Goal: Transaction & Acquisition: Obtain resource

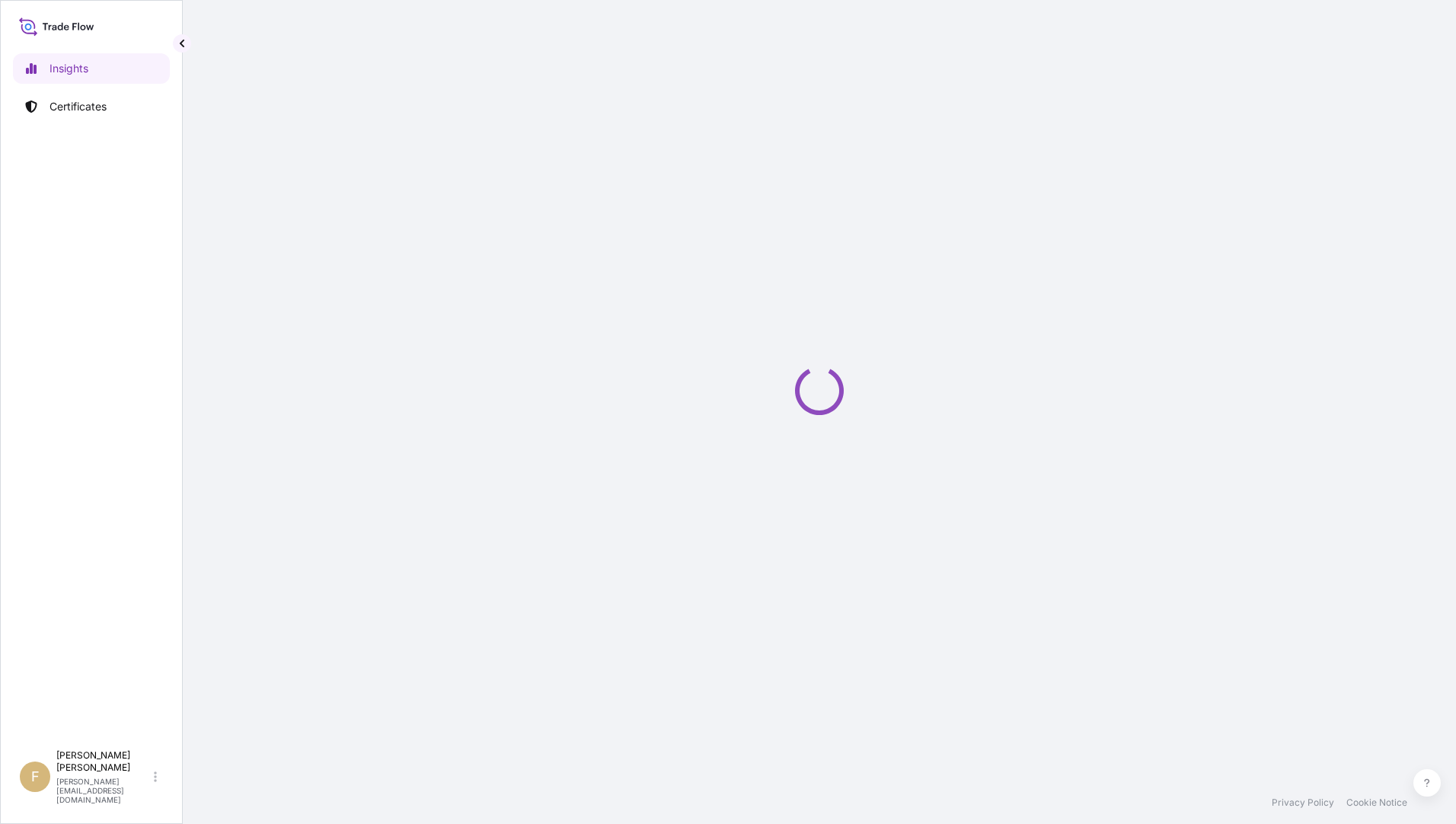
select select "2025"
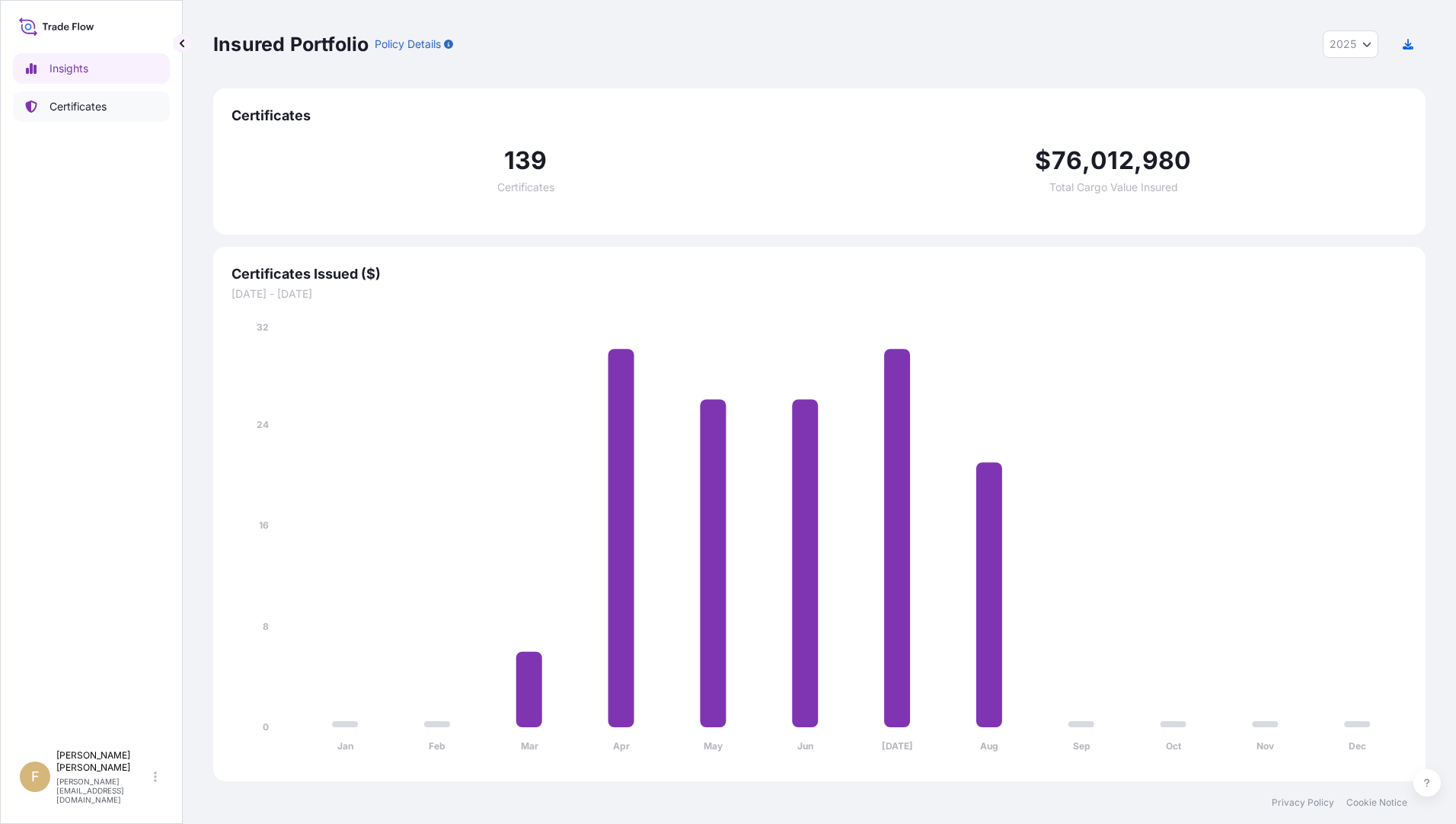
click at [98, 118] on link "Certificates" at bounding box center [91, 107] width 157 height 30
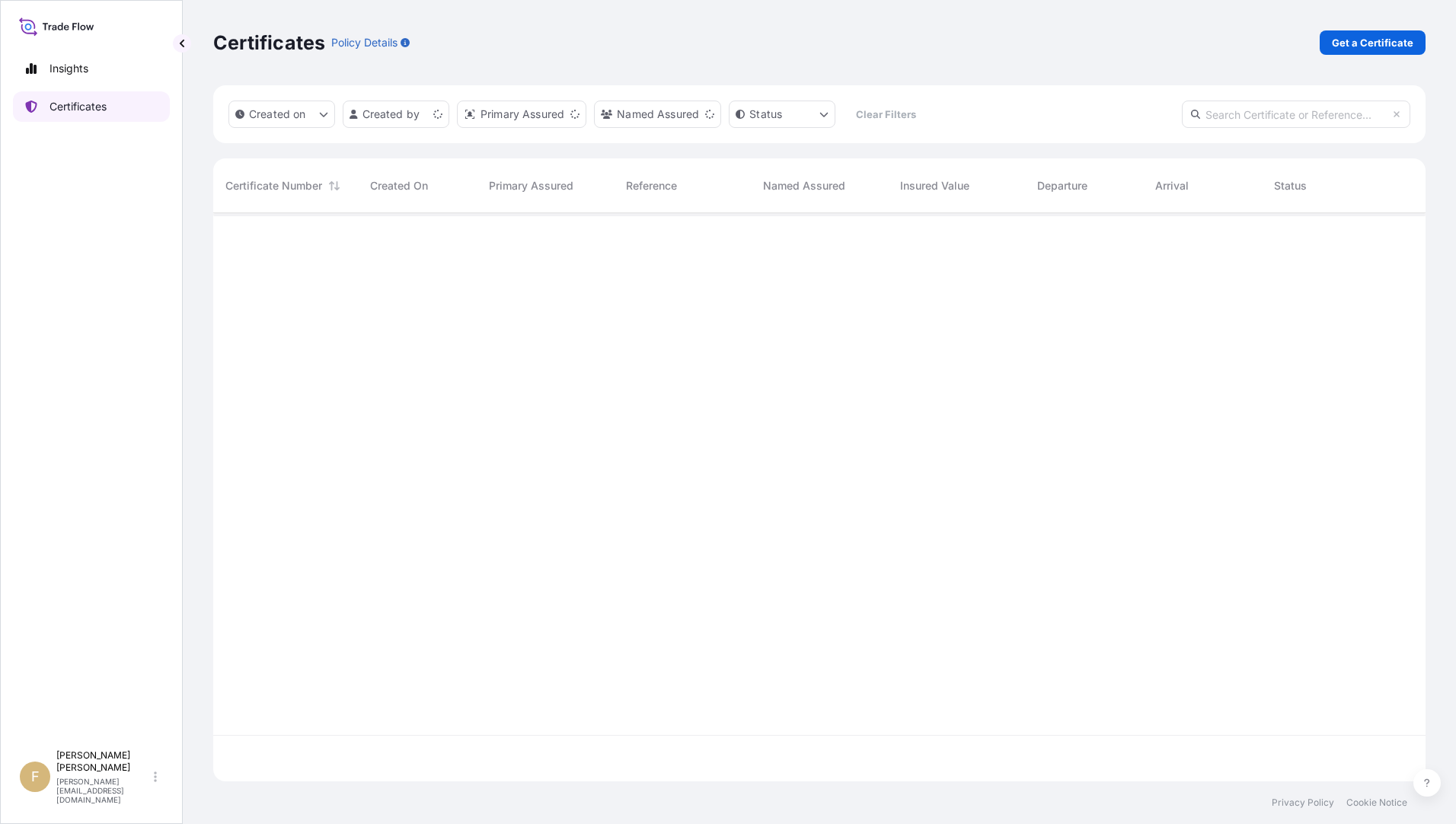
scroll to position [565, 1201]
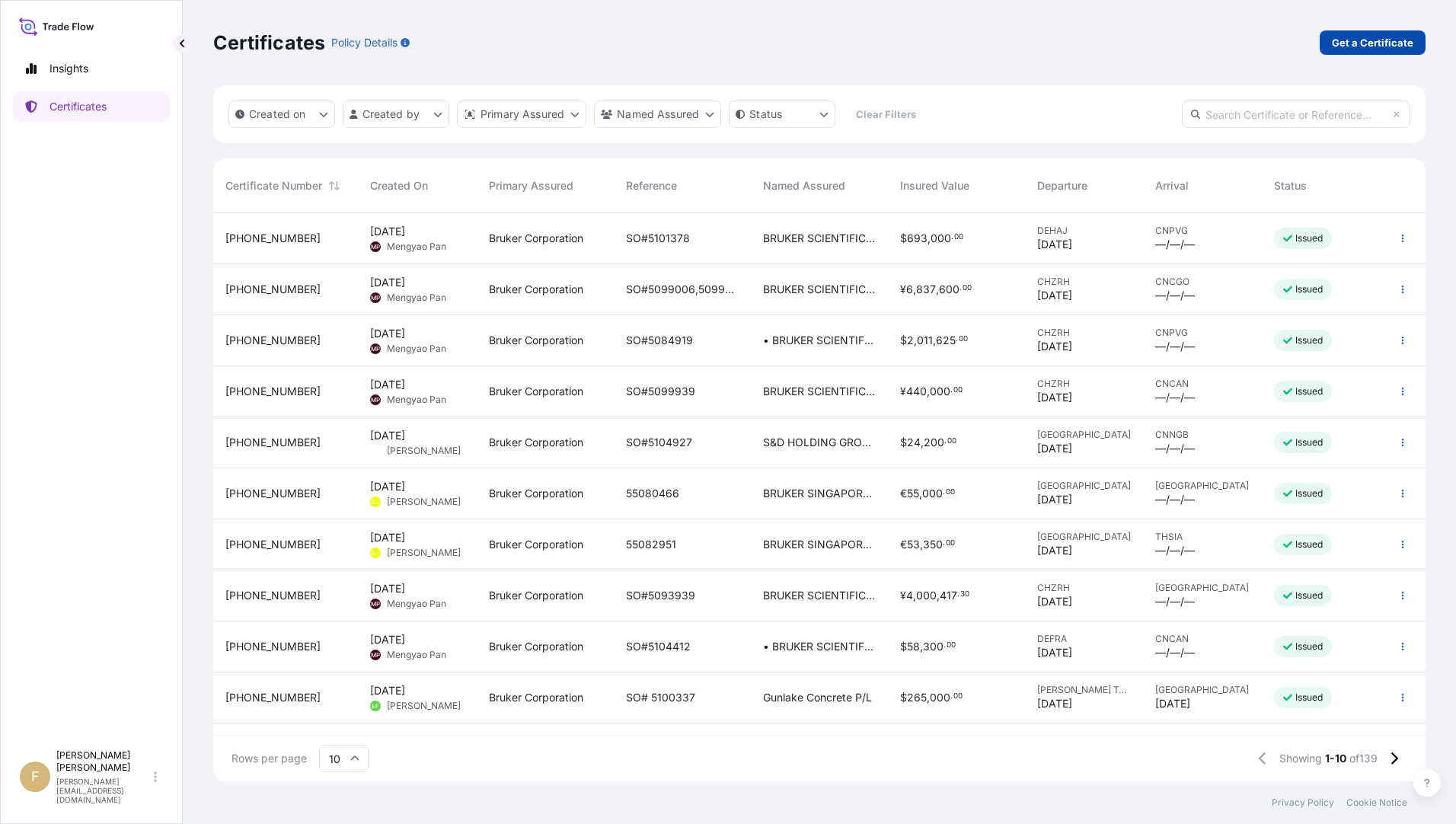
click at [1391, 46] on p "Get a Certificate" at bounding box center [1372, 43] width 81 height 15
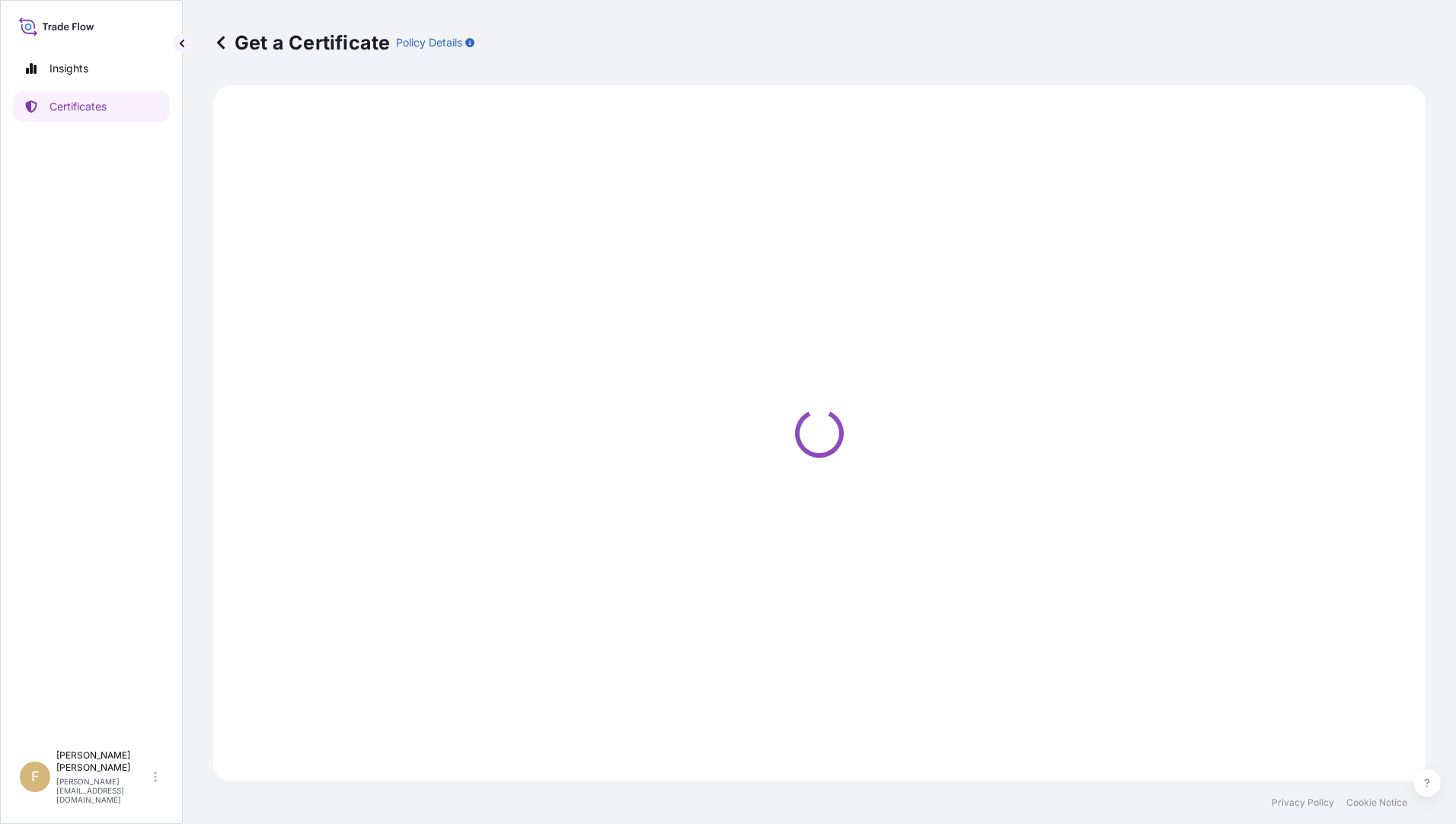
select select "Barge"
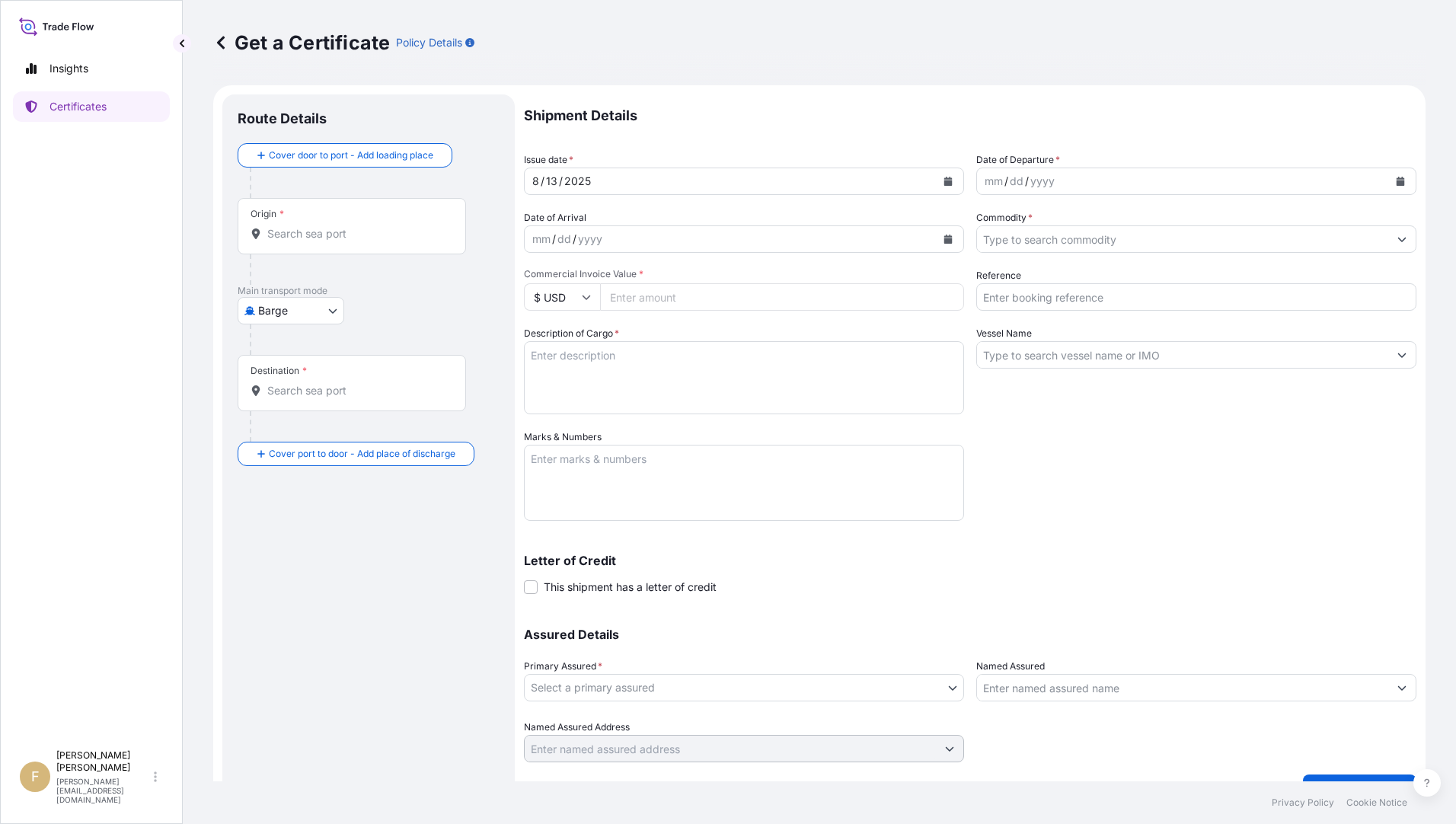
click at [1104, 181] on div "mm / dd / yyyy" at bounding box center [1182, 181] width 411 height 28
click at [983, 186] on div "mm" at bounding box center [993, 181] width 21 height 18
click at [988, 184] on div "mm" at bounding box center [993, 181] width 21 height 18
click at [798, 298] on input "Commercial Invoice Value *" at bounding box center [782, 297] width 364 height 28
type input "44000"
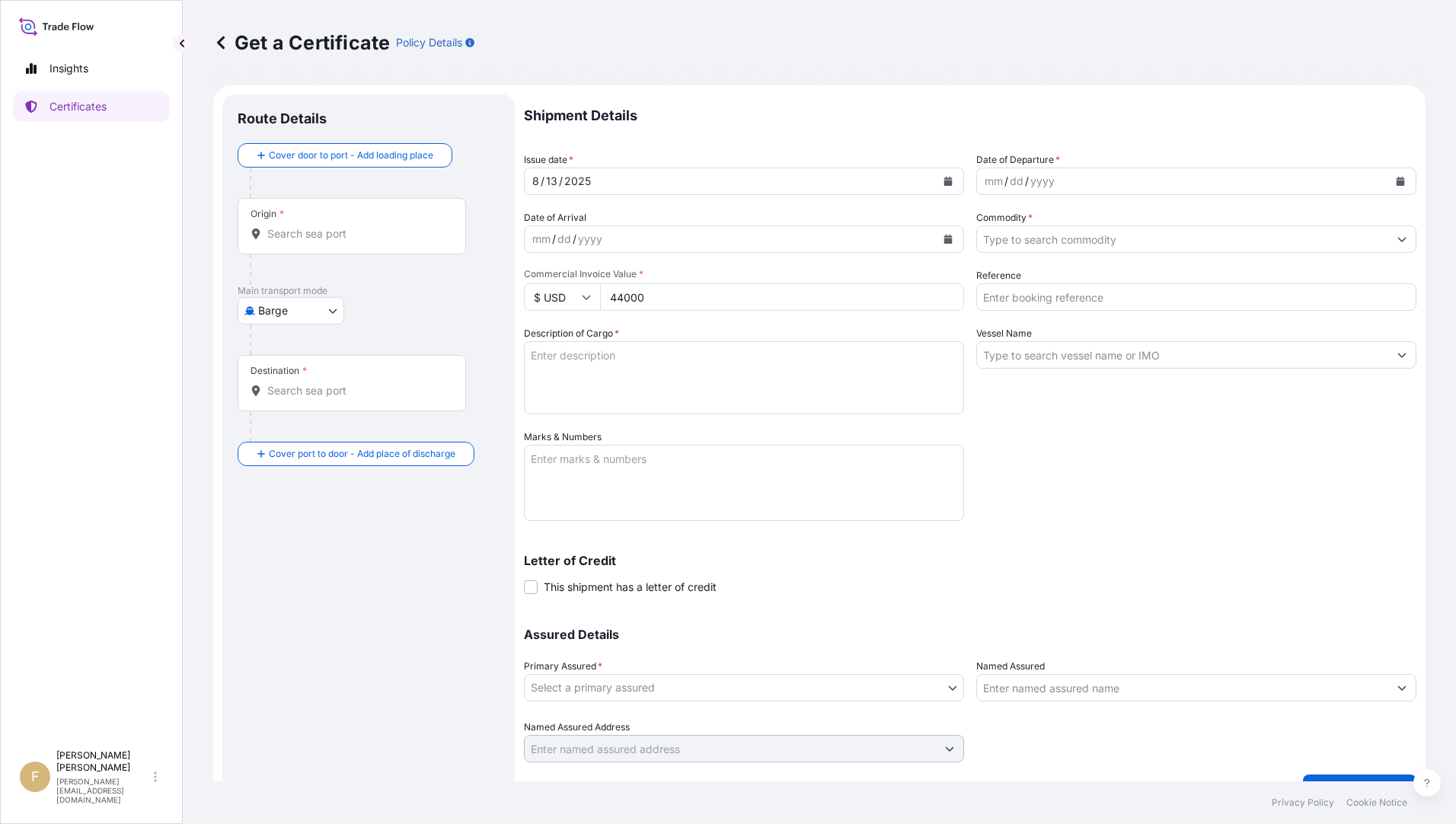
click at [570, 304] on input "$ USD" at bounding box center [562, 297] width 76 height 28
click at [560, 345] on div "€ EUR" at bounding box center [562, 339] width 64 height 29
type input "€ EUR"
click at [1013, 297] on input "Reference" at bounding box center [1196, 297] width 440 height 28
type input "5104149 / 82724017"
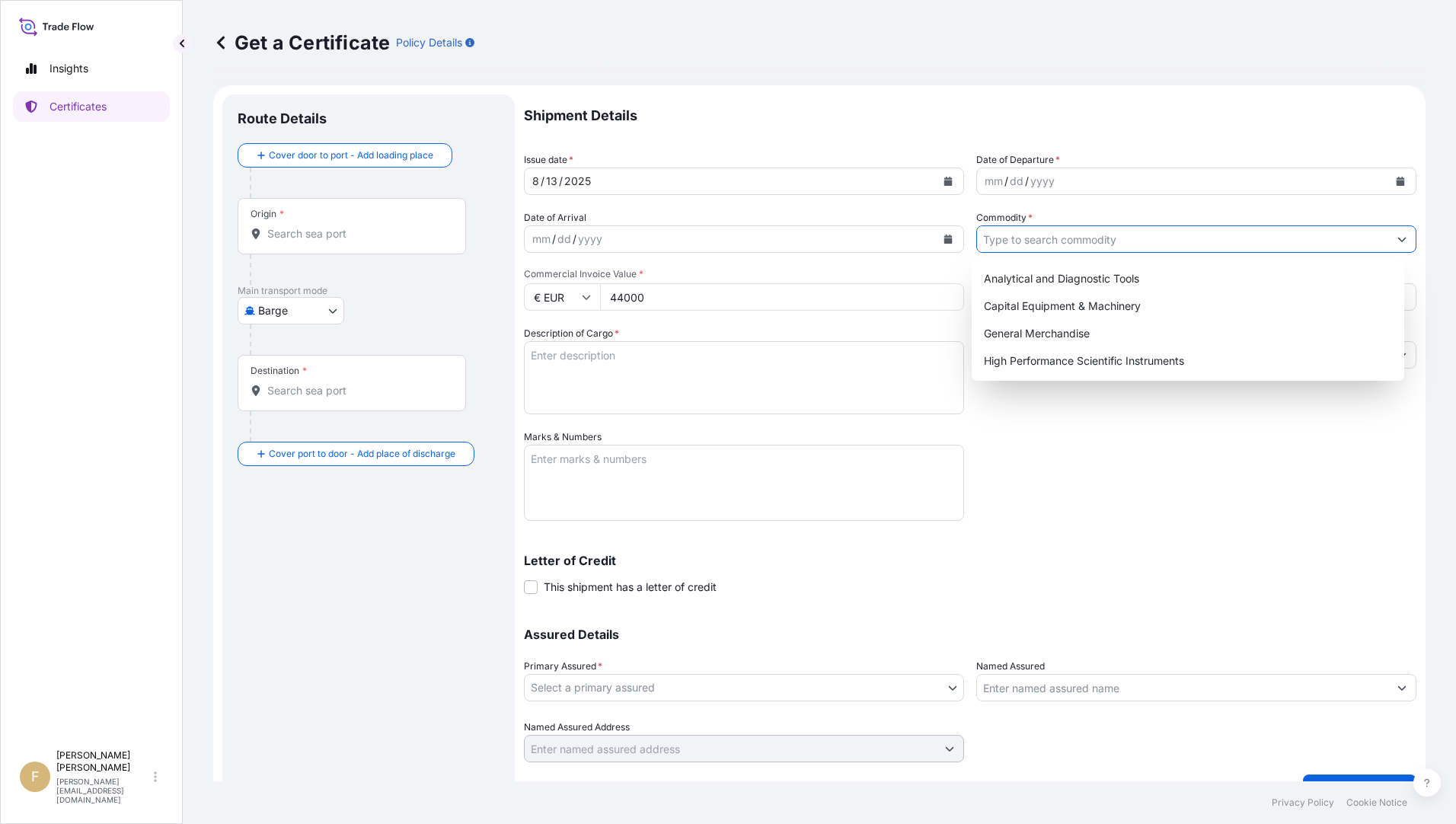
click at [1076, 241] on input "Commodity *" at bounding box center [1182, 239] width 411 height 28
click at [1090, 299] on div "Capital Equipment & Machinery" at bounding box center [1187, 306] width 421 height 28
type input "Capital Equipment & Machinery"
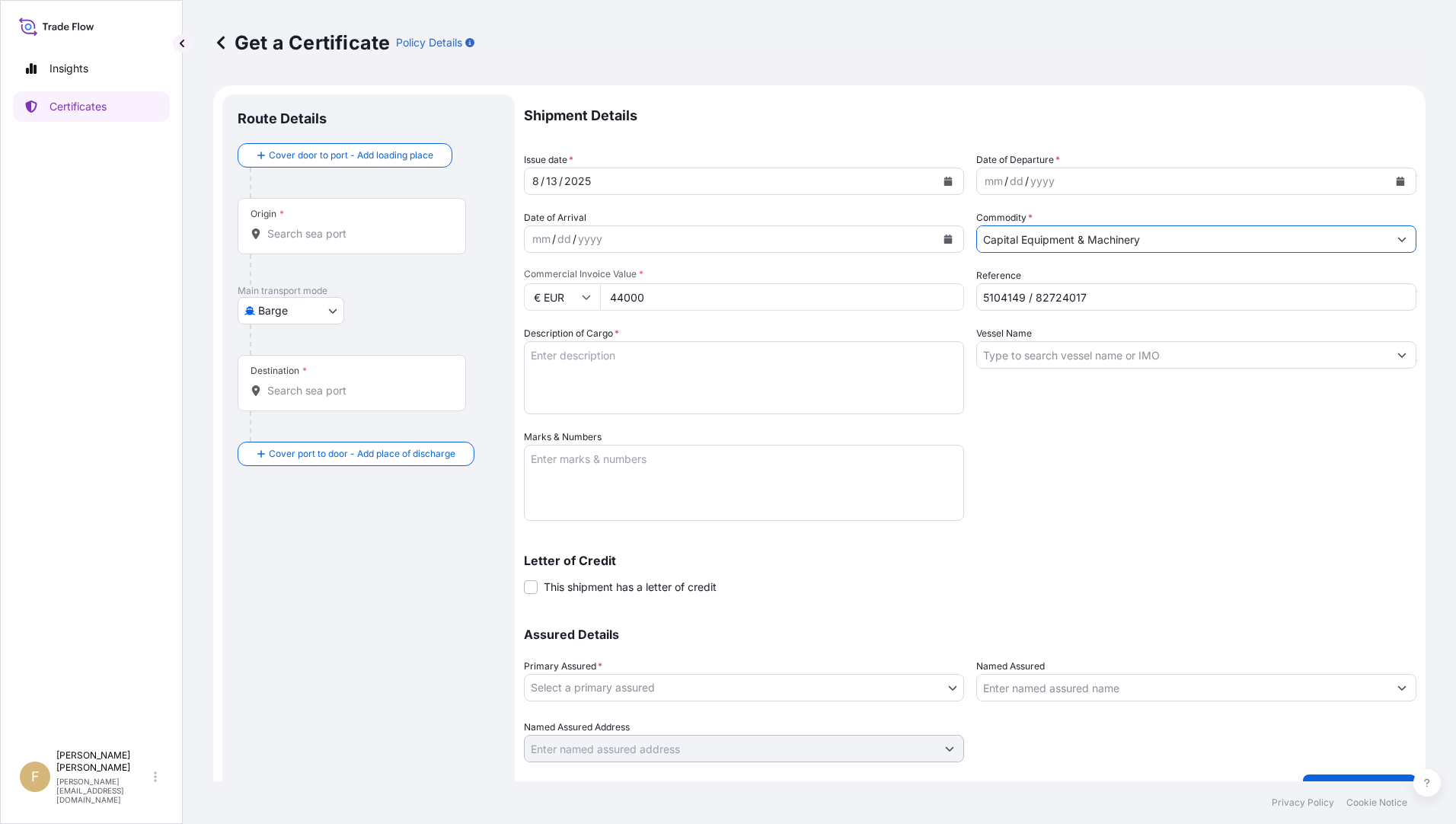
click at [1138, 306] on input "5104149 / 82724017" at bounding box center [1196, 297] width 440 height 28
type input "5104149 / 82724017, PO: 450600103"
click at [773, 363] on textarea "Description of Cargo *" at bounding box center [744, 377] width 440 height 73
paste textarea "Material Analyzer BRAVO"
type textarea "Material Analyzer BRAVO"
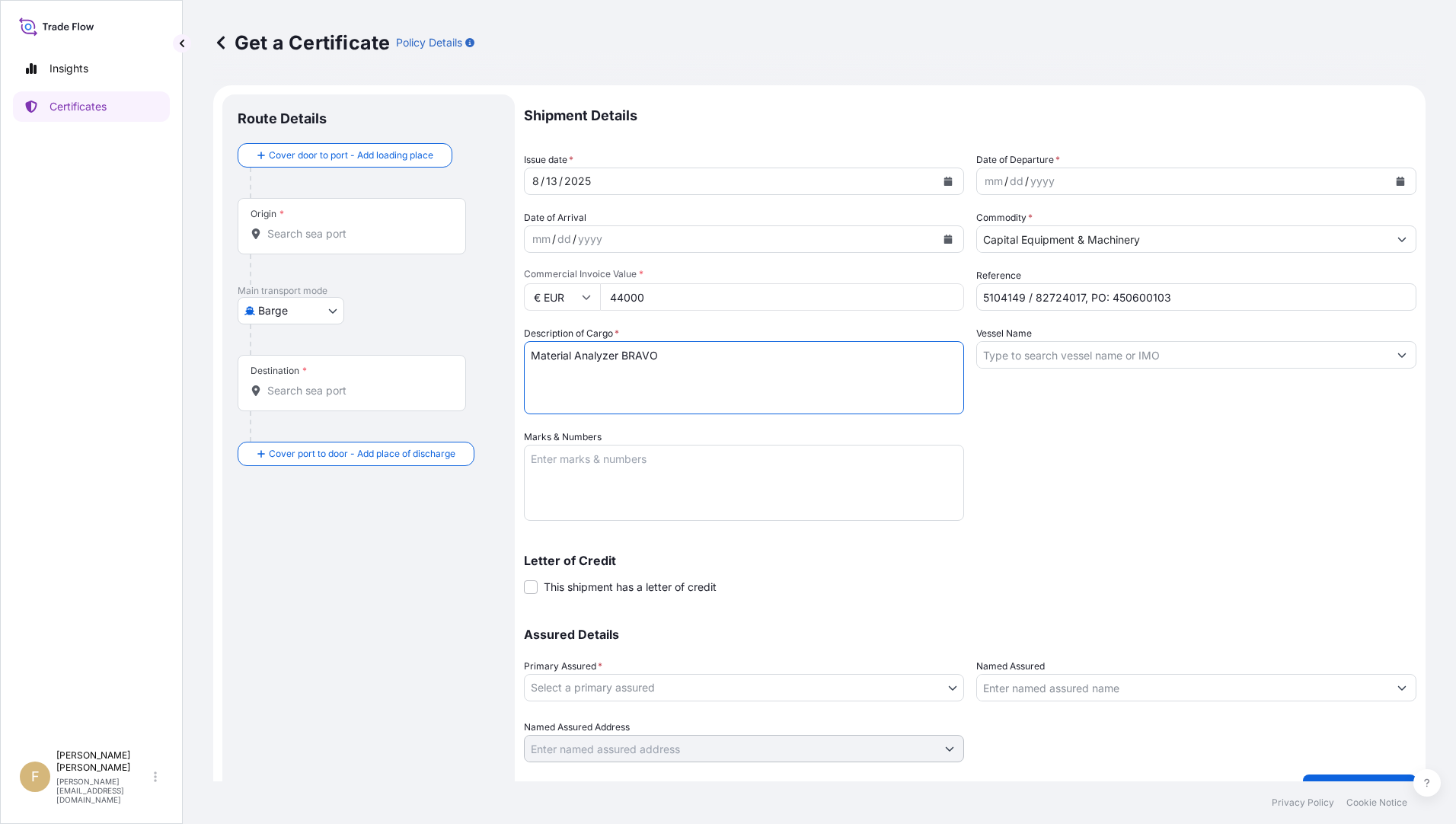
click at [632, 466] on textarea "Marks & Numbers" at bounding box center [744, 483] width 440 height 76
type textarea "5104149 / 82724017"
click at [632, 684] on body "Insights Certificates F [PERSON_NAME] [PERSON_NAME][EMAIL_ADDRESS][DOMAIN_NAME]…" at bounding box center [728, 412] width 1456 height 824
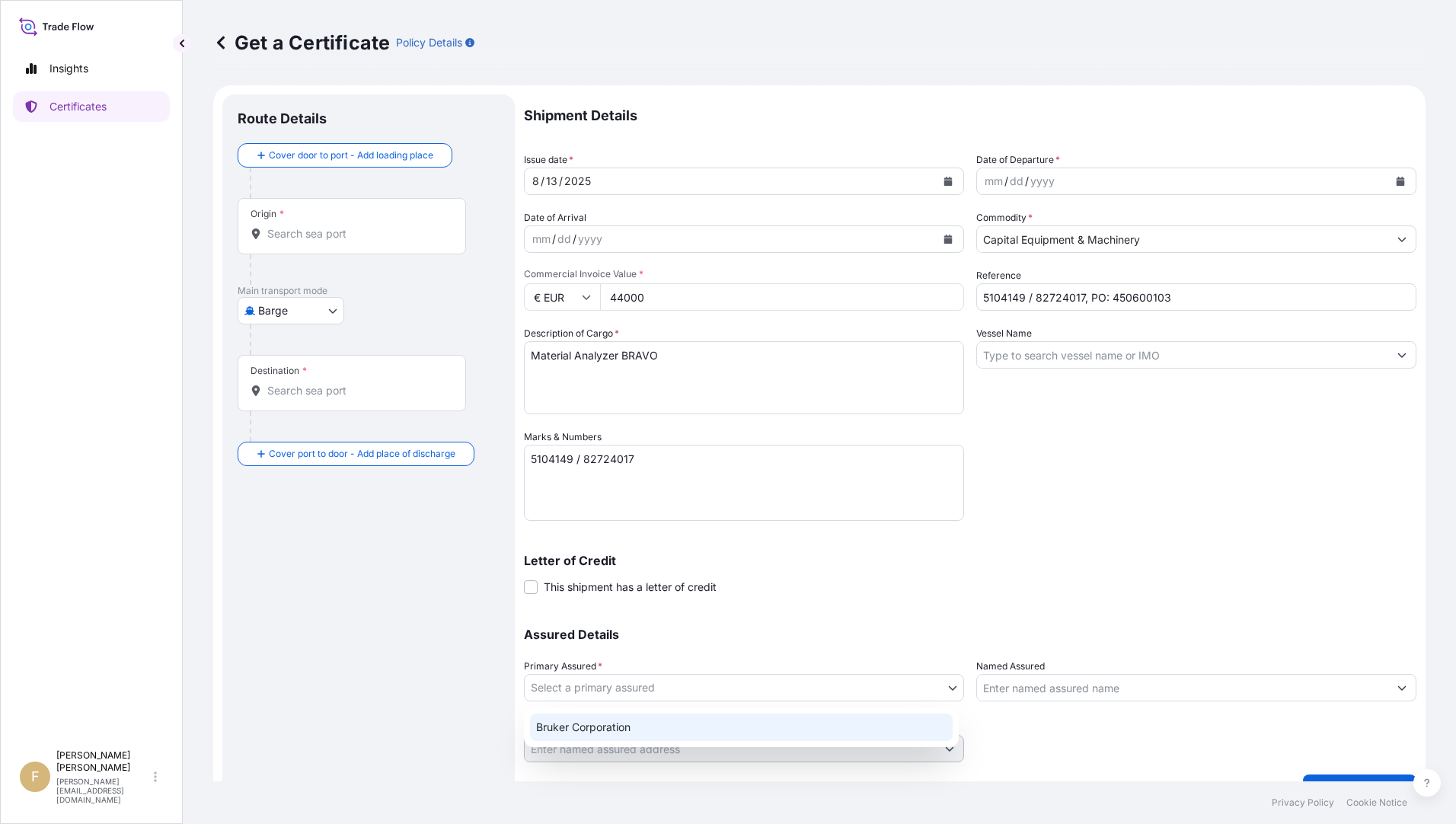
click at [642, 720] on div "Bruker Corporation" at bounding box center [741, 727] width 422 height 28
select select "31474"
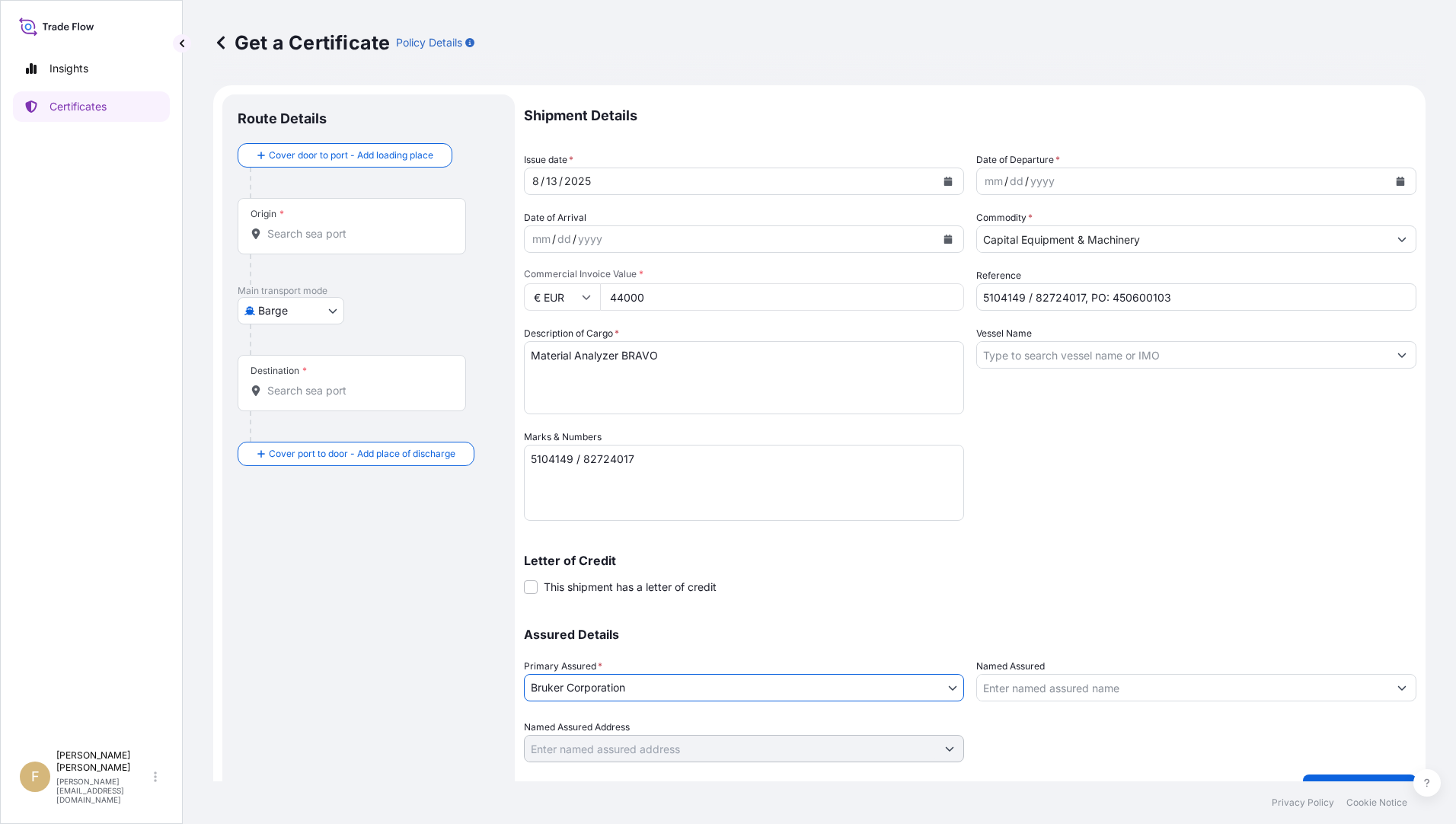
click at [1111, 696] on input "Named Assured" at bounding box center [1182, 687] width 411 height 28
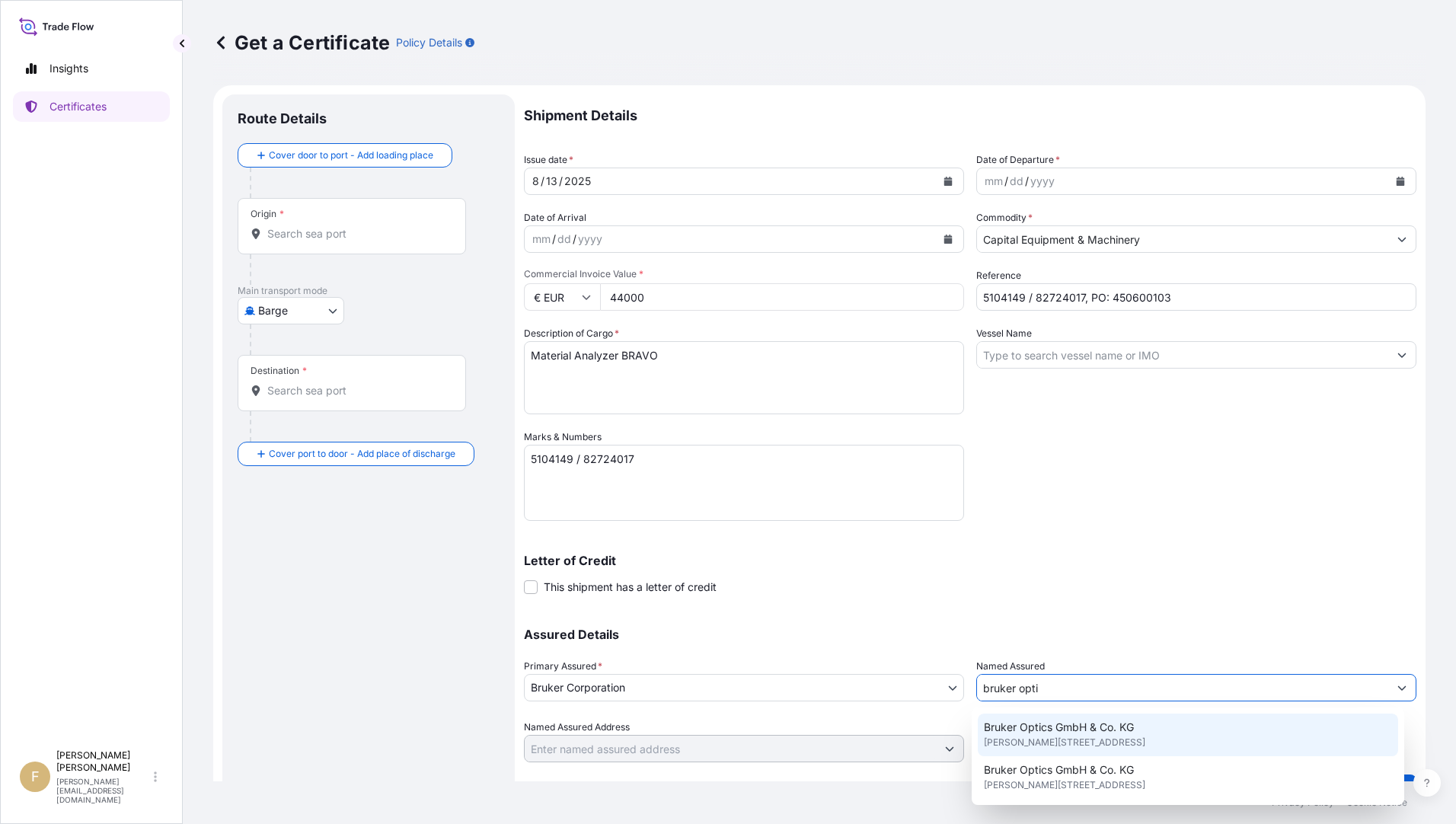
click at [1097, 738] on span "[PERSON_NAME][STREET_ADDRESS]" at bounding box center [1065, 743] width 161 height 15
type input "Bruker Optics GmbH & Co. KG"
type input "[PERSON_NAME][STREET_ADDRESS]"
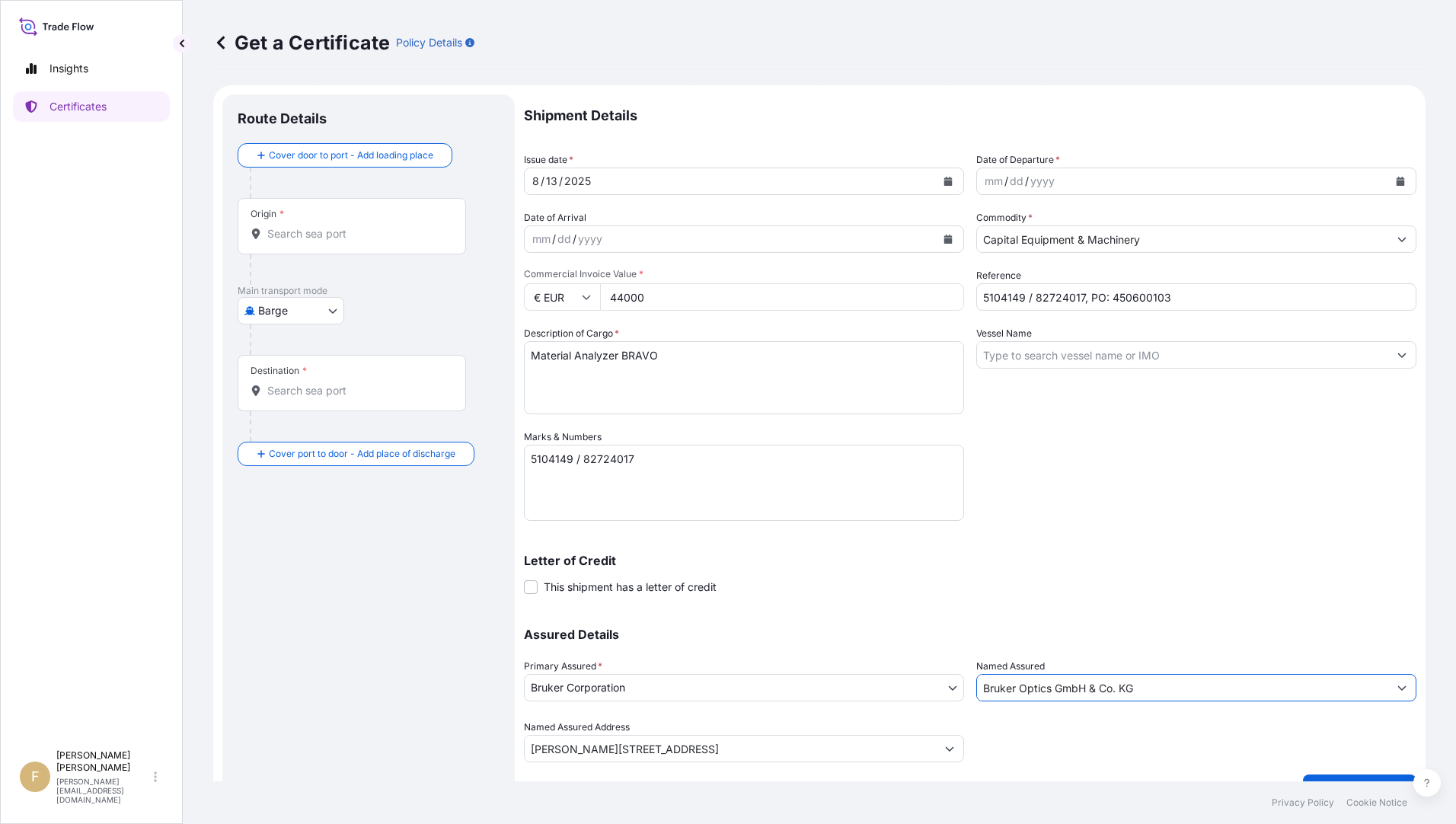
type input "Bruker Optics GmbH & Co. KG"
click at [311, 309] on body "Insights Certificates F [PERSON_NAME] [PERSON_NAME][EMAIL_ADDRESS][DOMAIN_NAME]…" at bounding box center [728, 412] width 1456 height 824
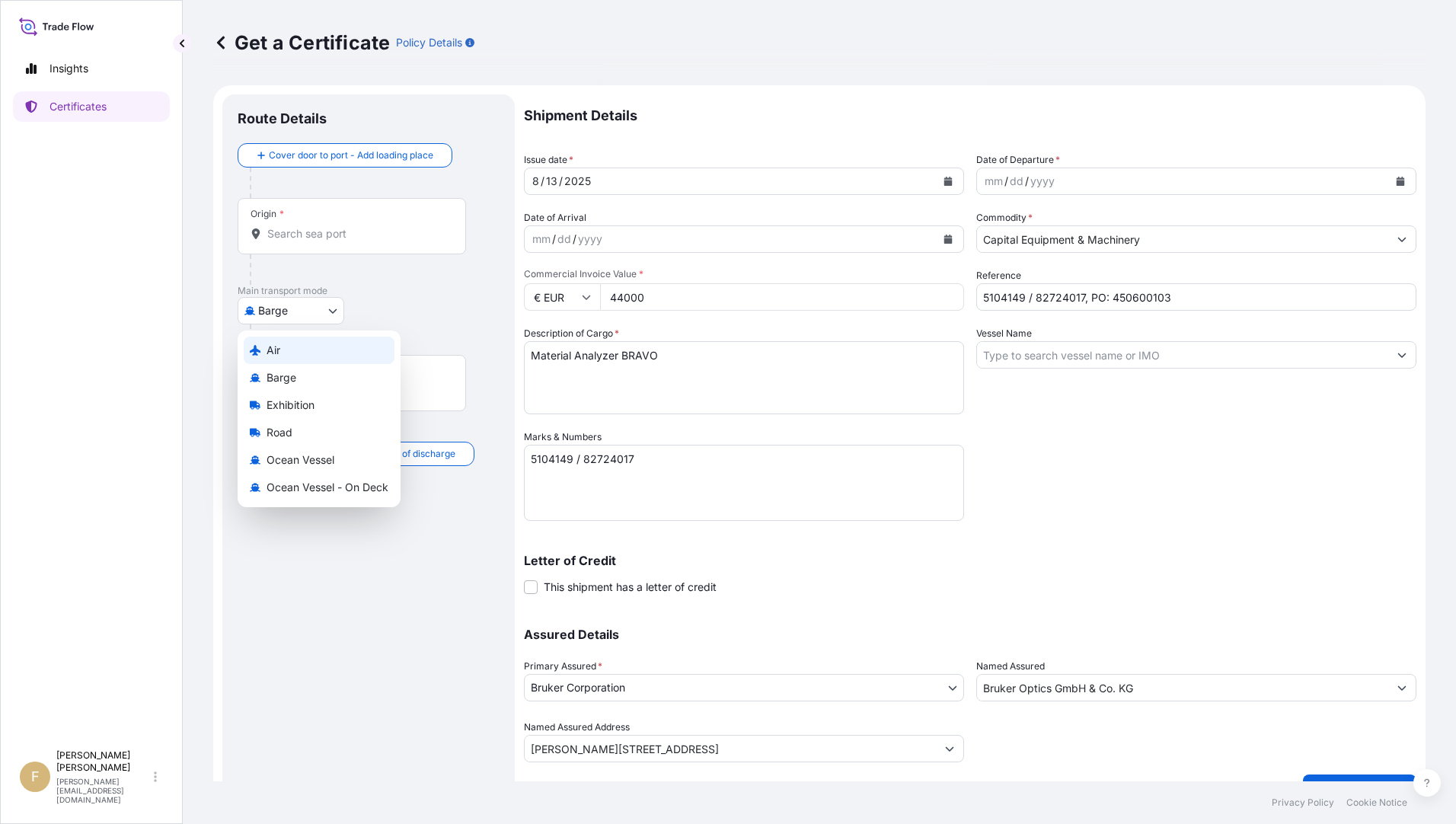
click at [314, 349] on div "Air" at bounding box center [319, 350] width 151 height 28
select select "Air"
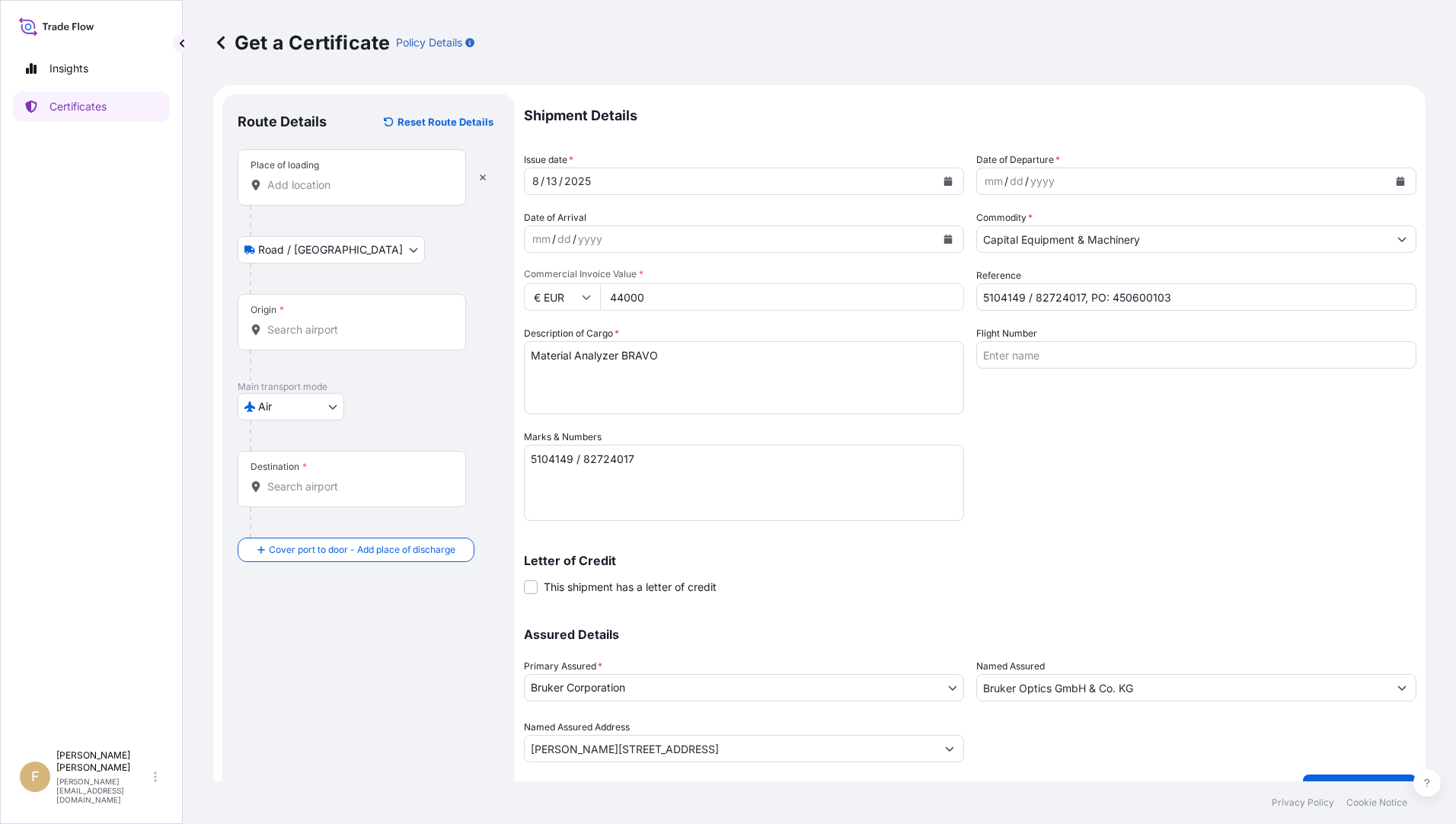
click at [376, 187] on input "Place of loading" at bounding box center [357, 185] width 180 height 15
click at [424, 175] on div "Place of loading" at bounding box center [352, 177] width 228 height 56
click at [424, 177] on input "Place of loading" at bounding box center [357, 185] width 180 height 15
click at [486, 180] on icon "button" at bounding box center [482, 177] width 9 height 9
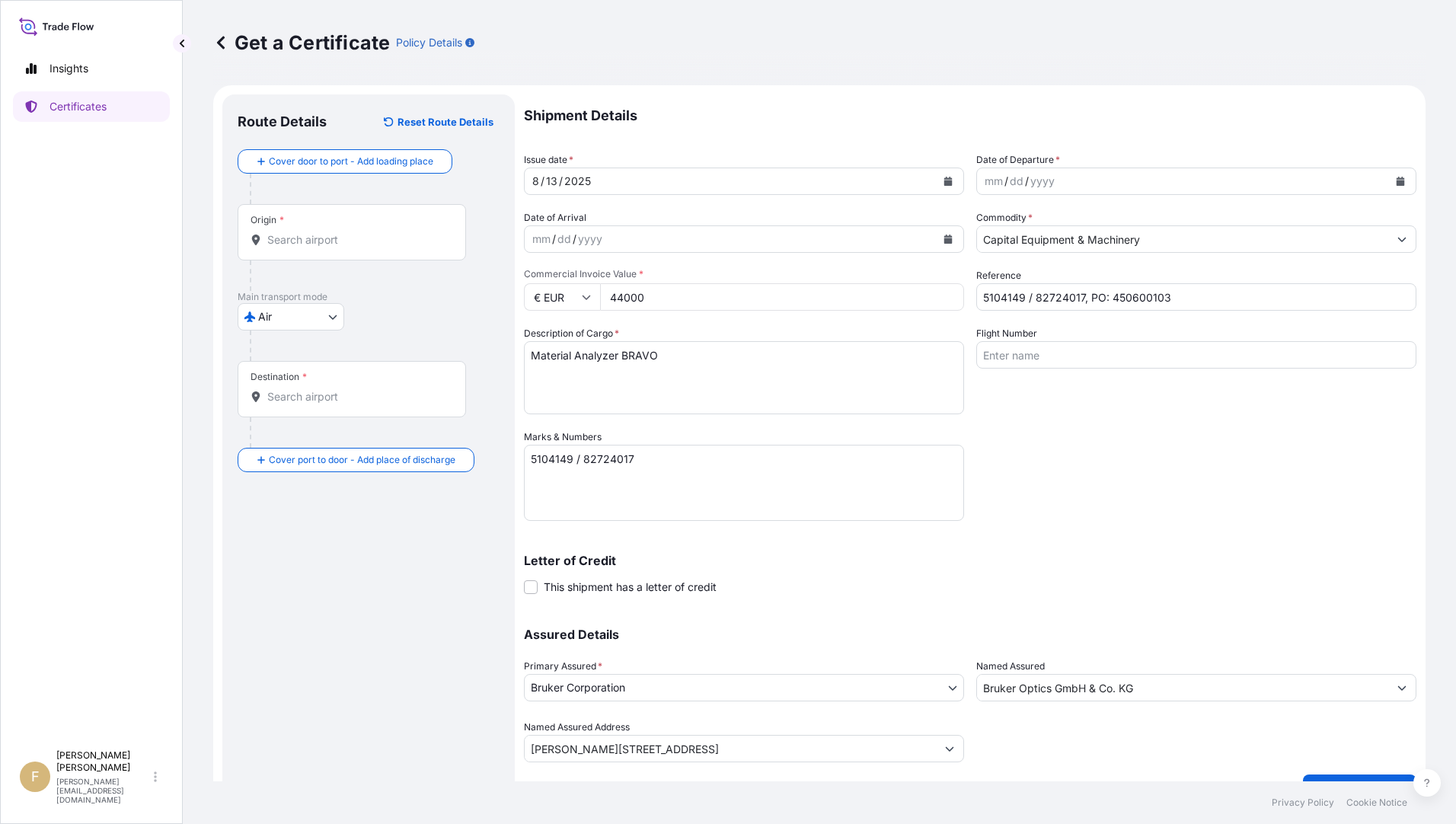
click at [291, 395] on input "Destination *" at bounding box center [357, 396] width 180 height 15
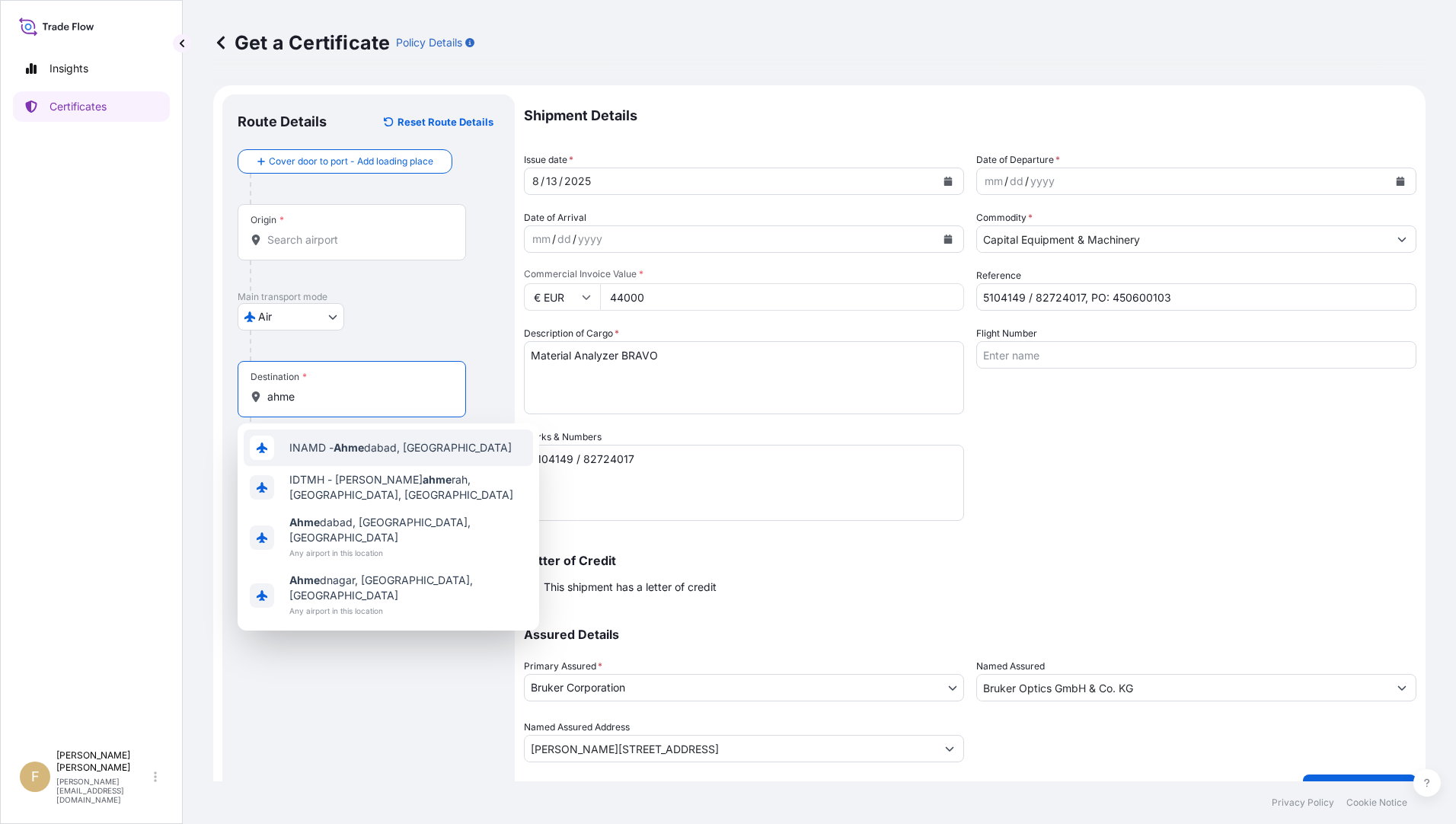
click at [371, 447] on span "INAMD - Ahme dabad, [GEOGRAPHIC_DATA]" at bounding box center [401, 448] width 223 height 15
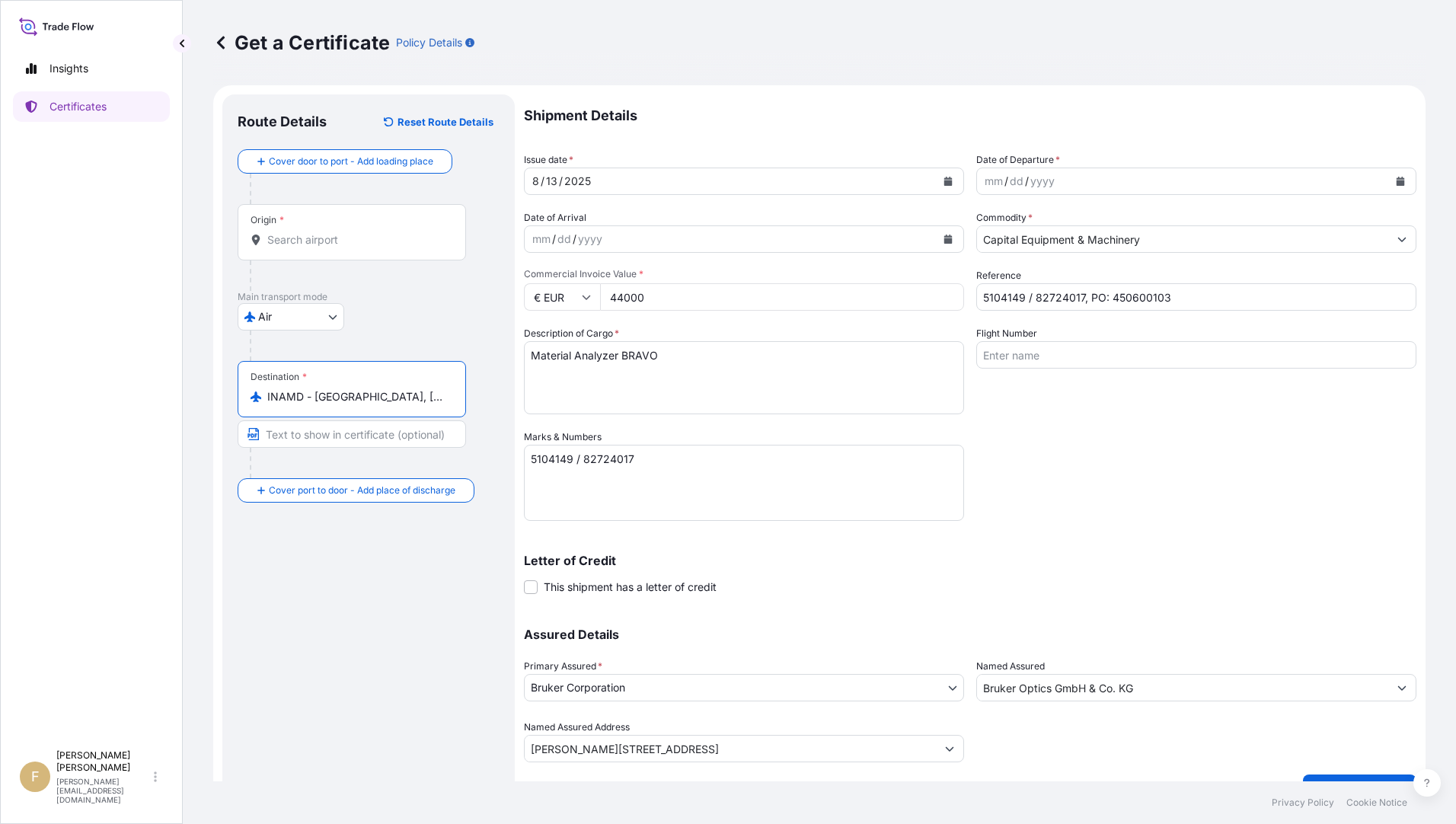
type input "INAMD - [GEOGRAPHIC_DATA], [GEOGRAPHIC_DATA]"
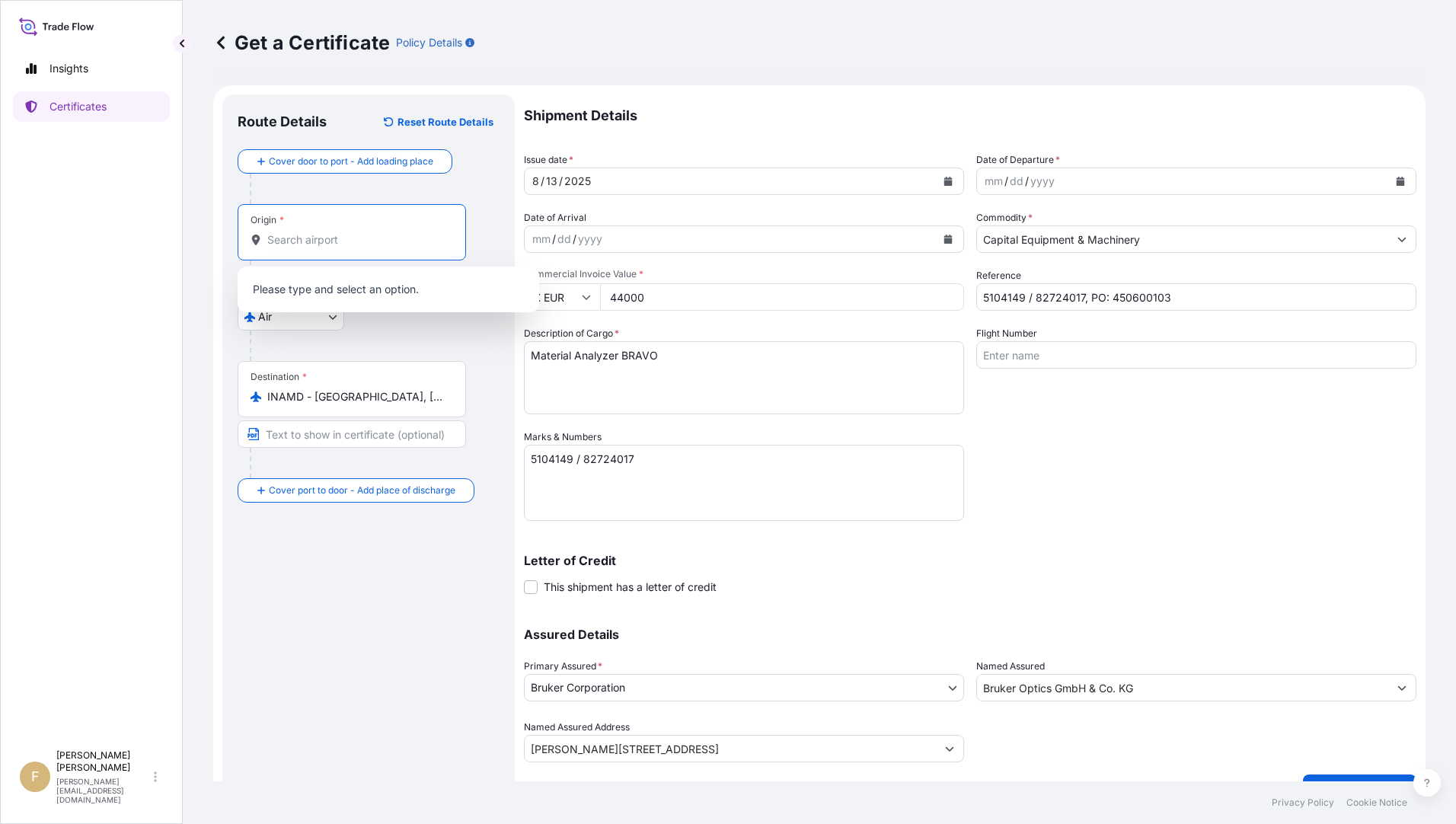
click at [346, 239] on input "Origin *" at bounding box center [357, 240] width 180 height 15
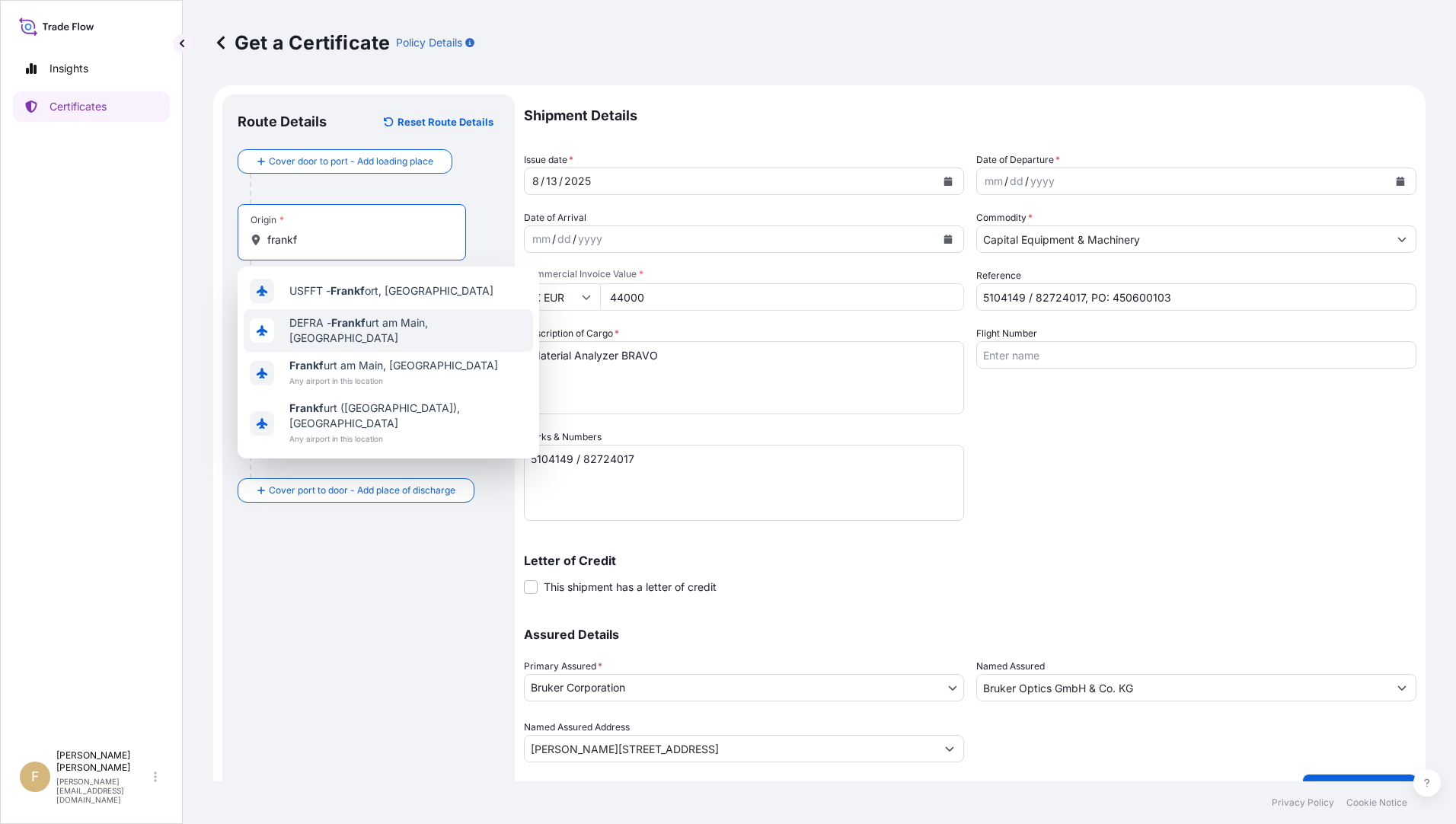
click at [405, 322] on span "DEFRA - Frankf urt am [GEOGRAPHIC_DATA], [GEOGRAPHIC_DATA]" at bounding box center [408, 330] width 238 height 30
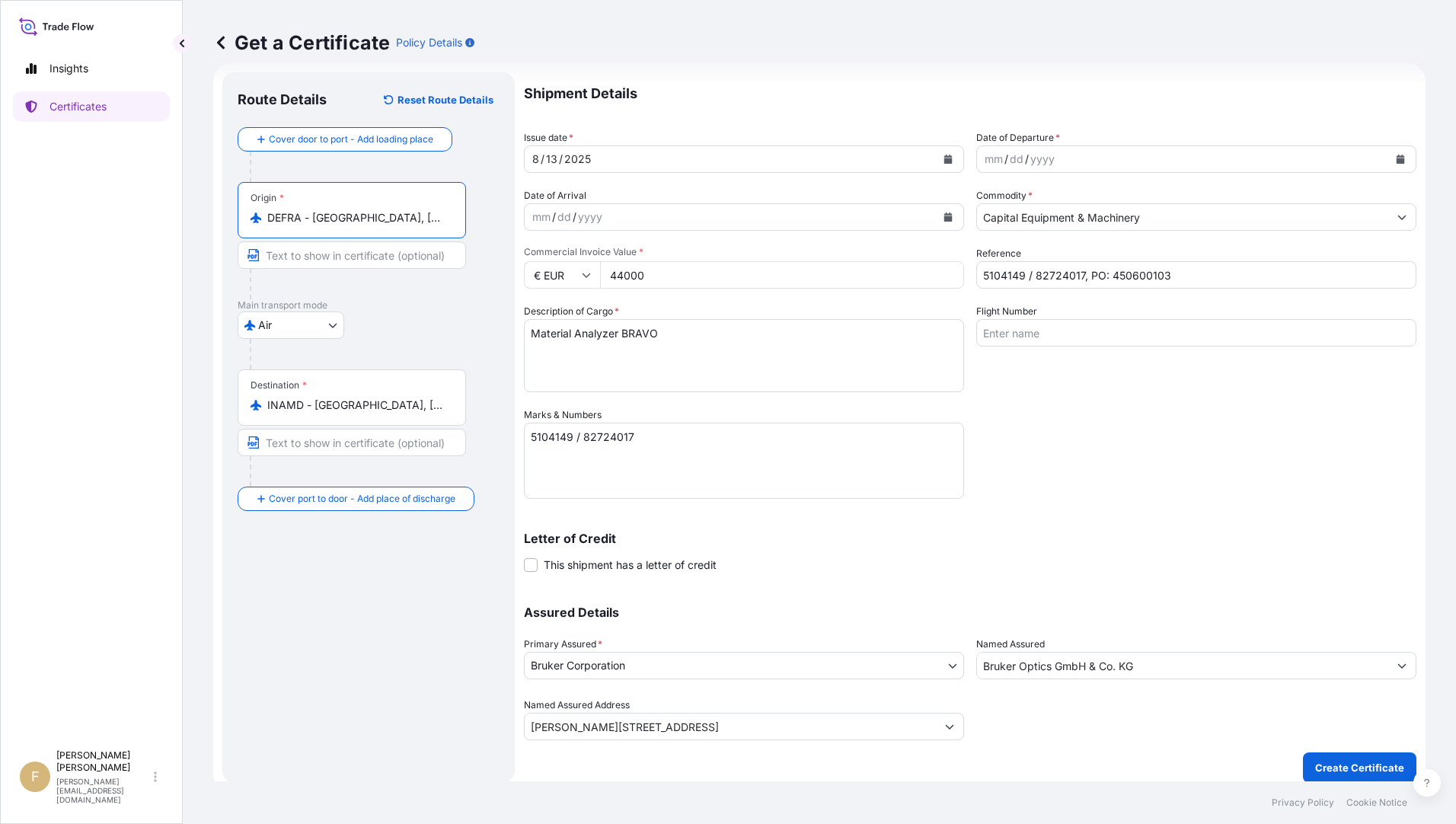
scroll to position [33, 0]
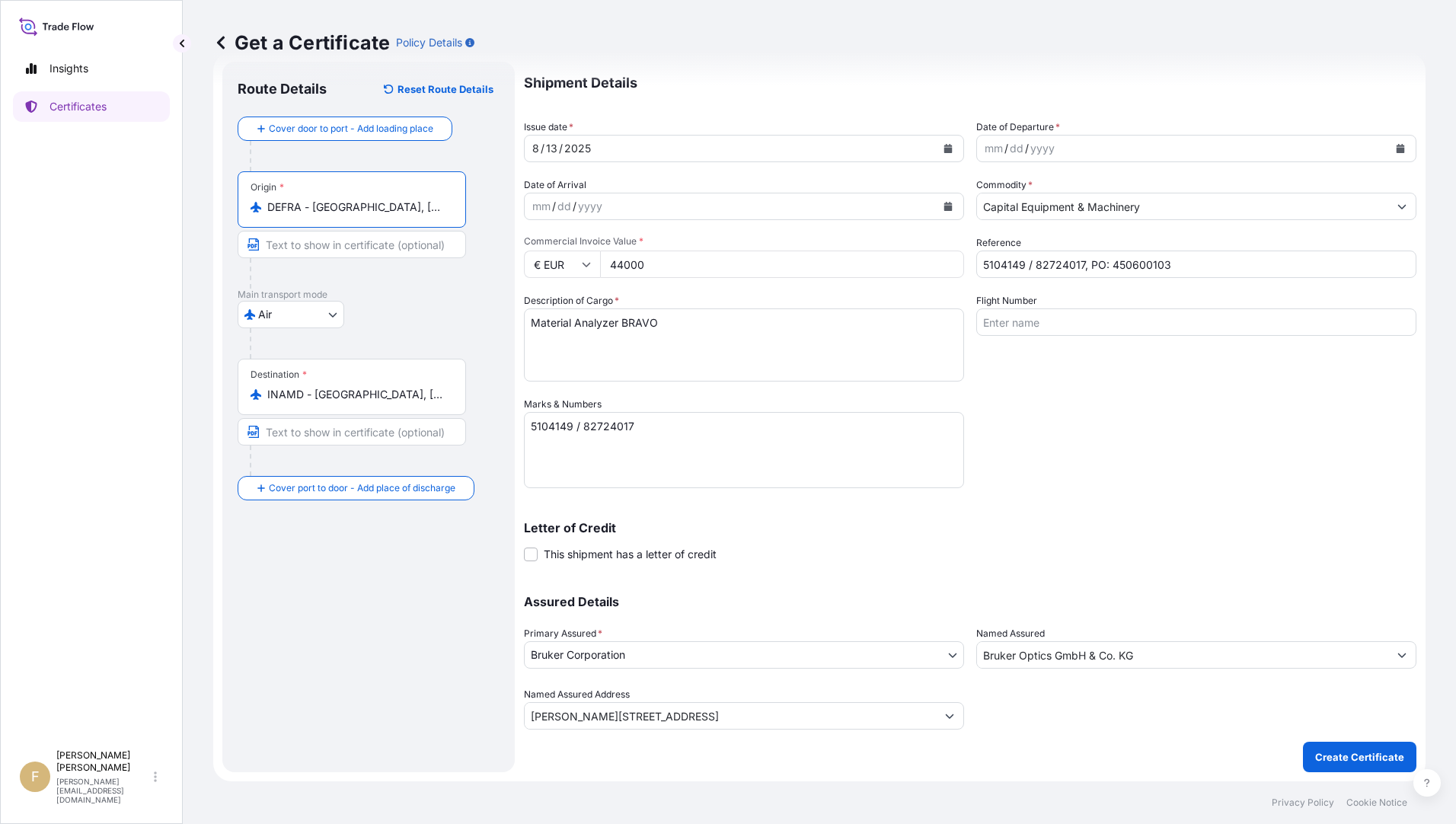
type input "DEFRA - [GEOGRAPHIC_DATA], [GEOGRAPHIC_DATA]"
click at [1142, 143] on div "mm / dd / yyyy" at bounding box center [1182, 148] width 411 height 28
click at [1392, 154] on button "Calendar" at bounding box center [1400, 148] width 24 height 24
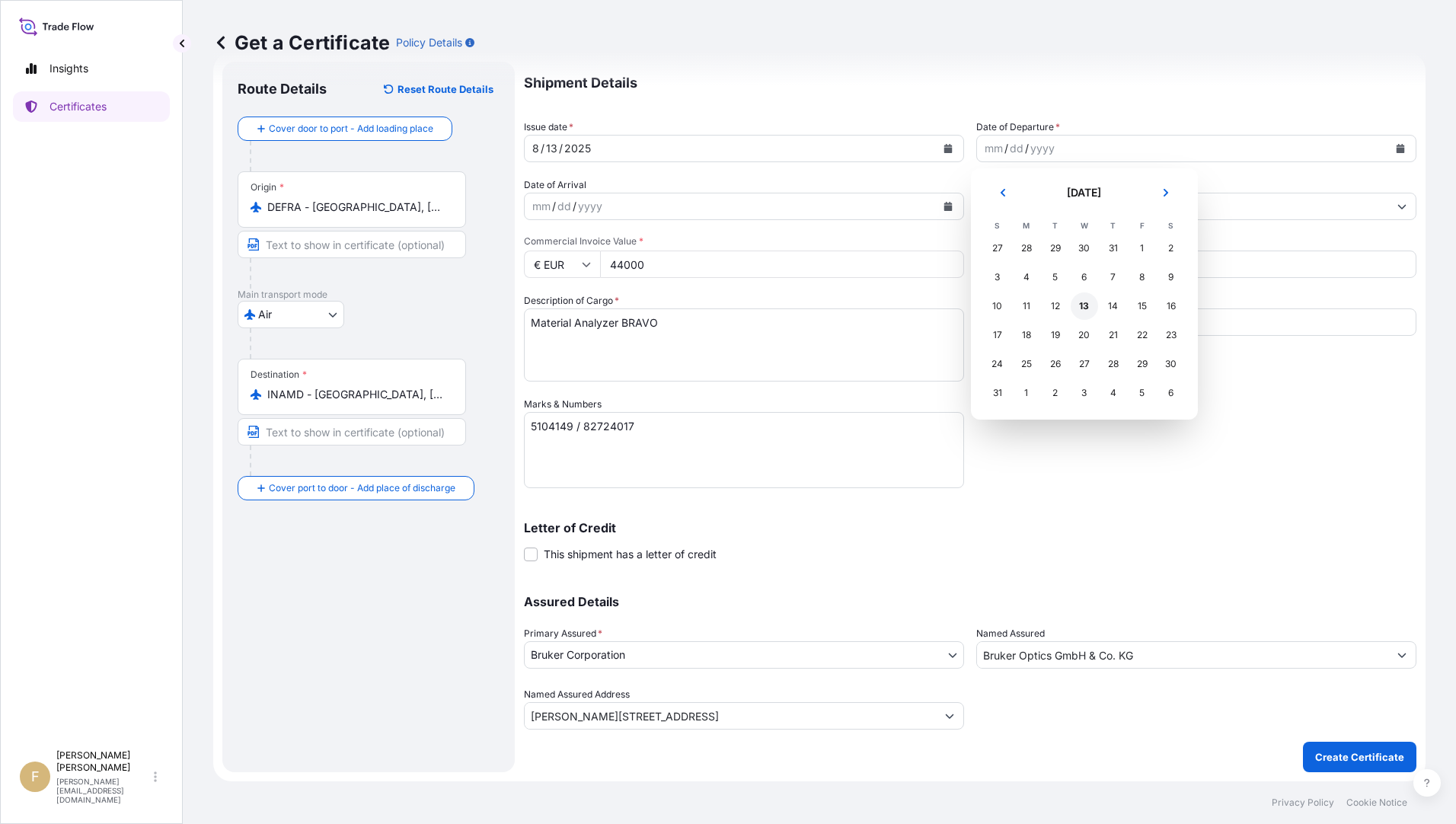
click at [1081, 314] on div "13" at bounding box center [1084, 306] width 28 height 28
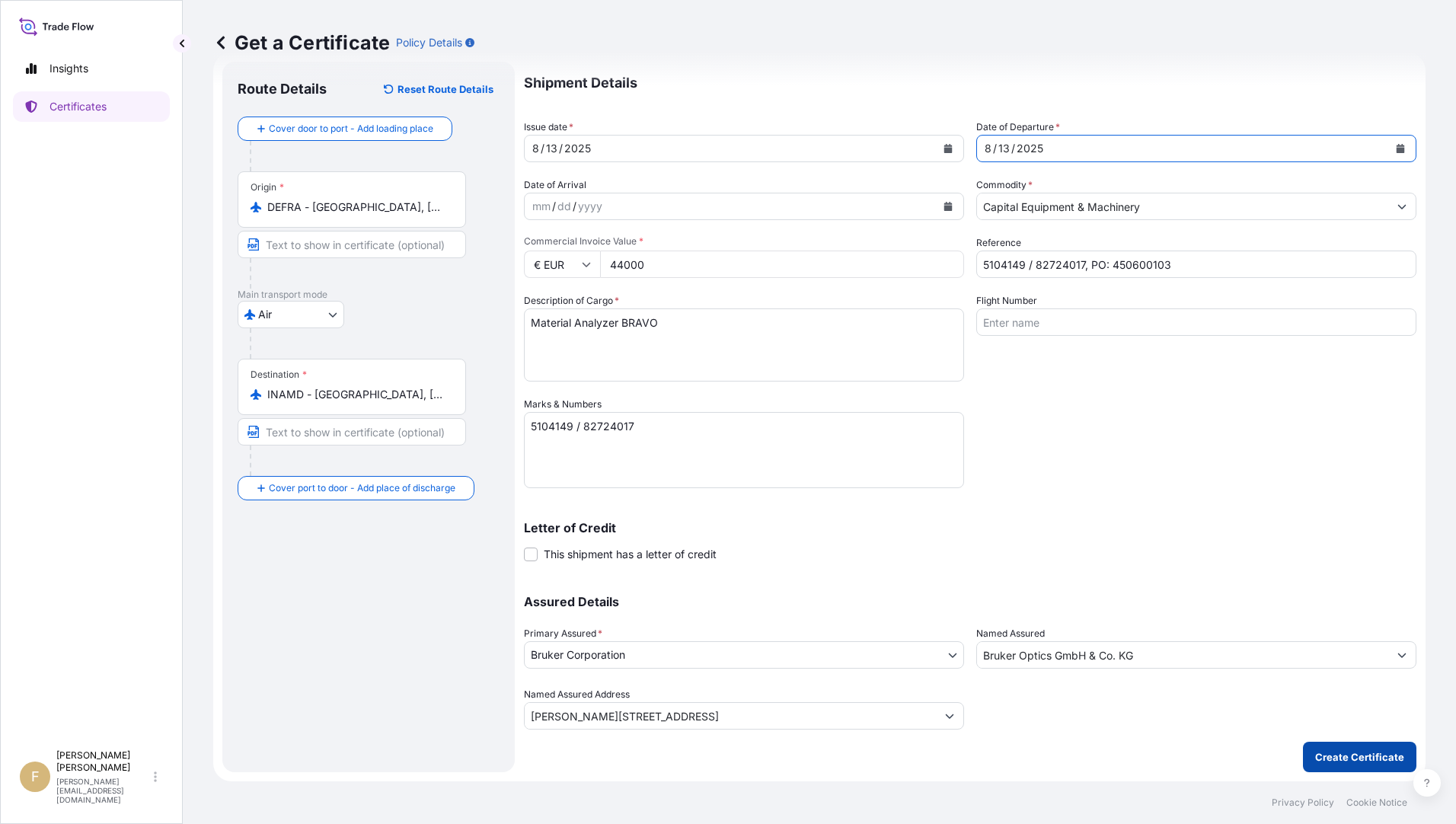
click at [1356, 761] on p "Create Certificate" at bounding box center [1359, 757] width 89 height 15
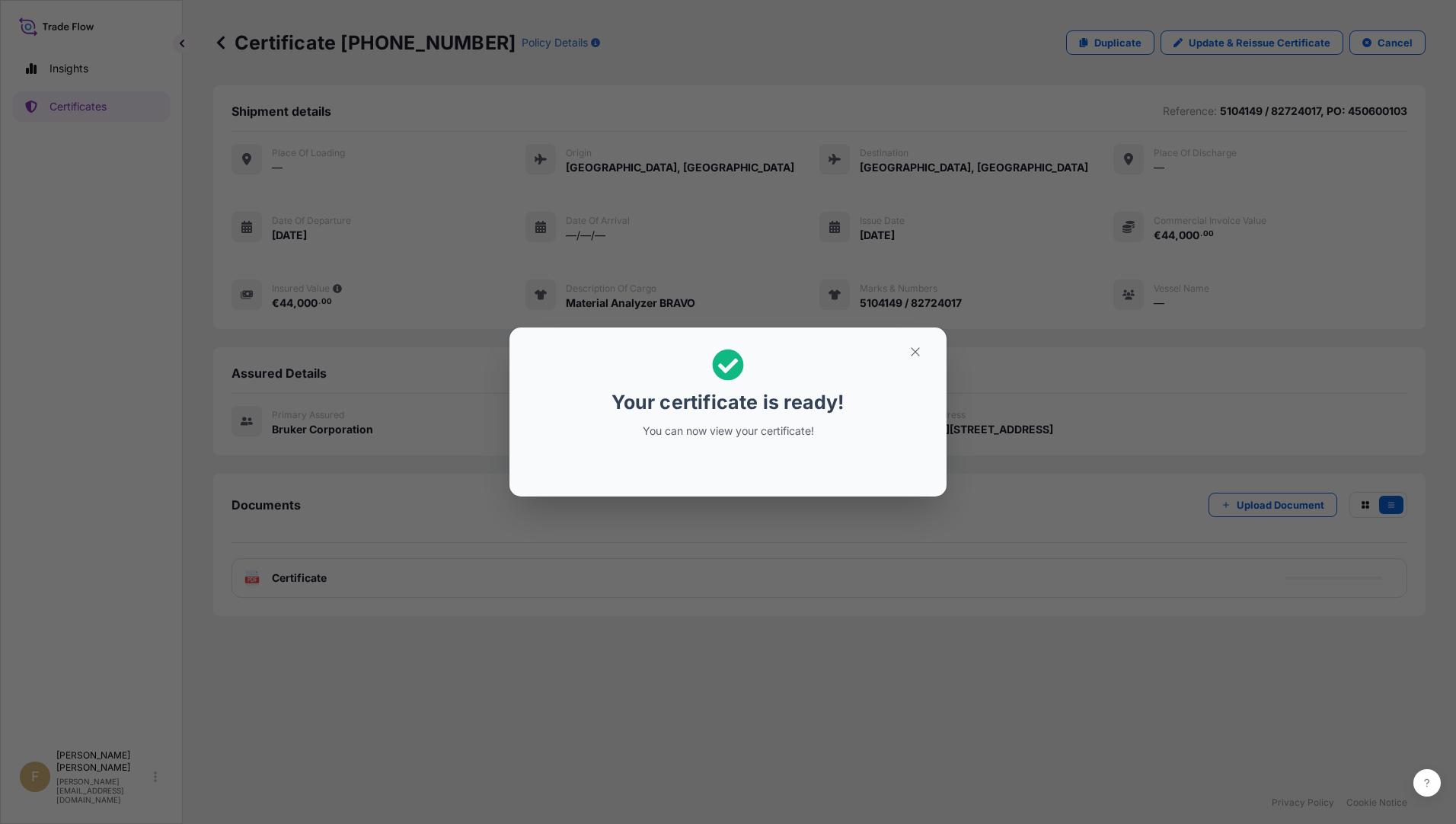
click at [1068, 631] on div "Your certificate is ready! You can now view your certificate!" at bounding box center [728, 412] width 1456 height 824
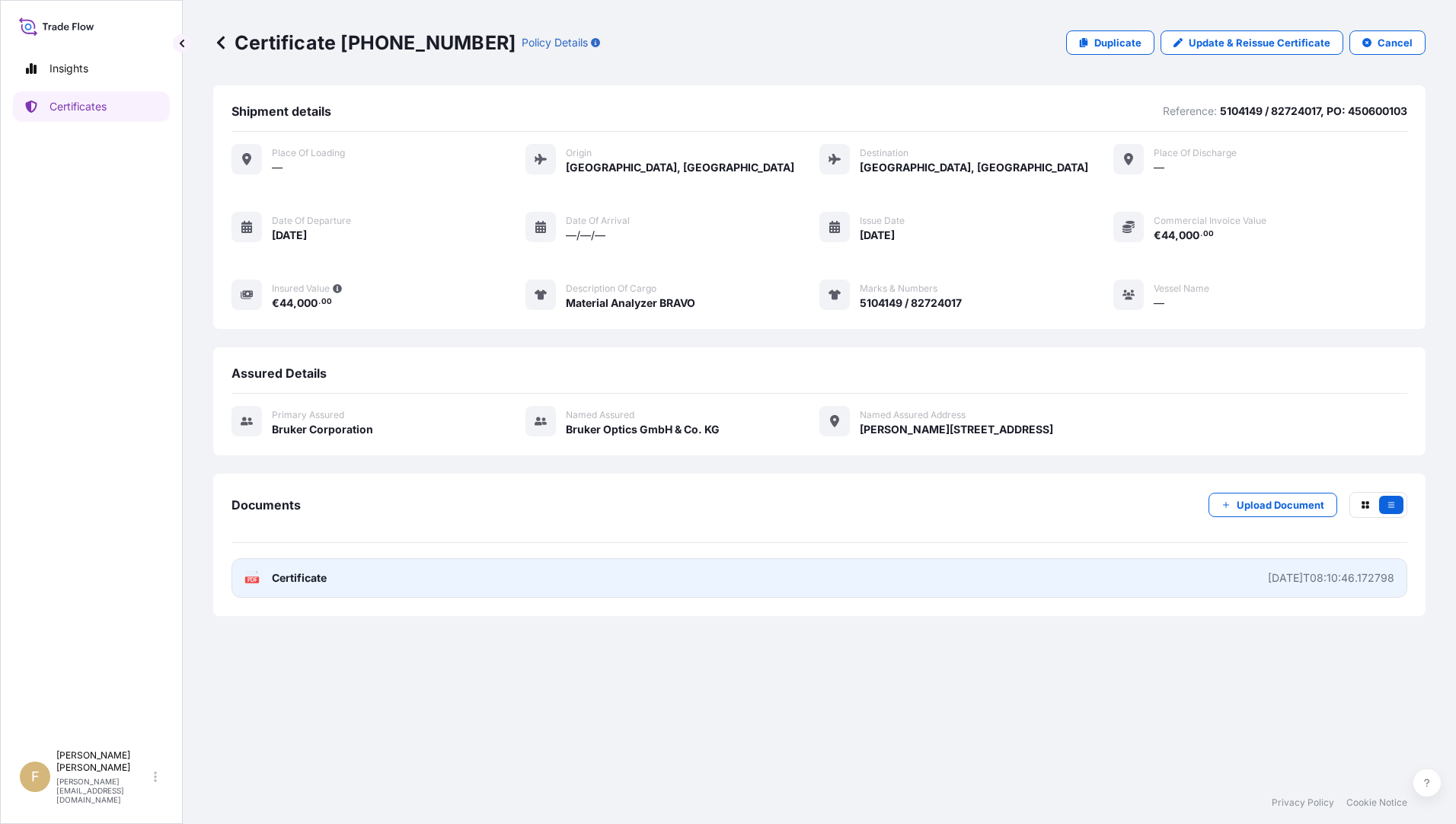
click at [895, 592] on link "PDF Certificate [DATE]T08:10:46.172798" at bounding box center [820, 578] width 1176 height 39
